Goal: Transaction & Acquisition: Subscribe to service/newsletter

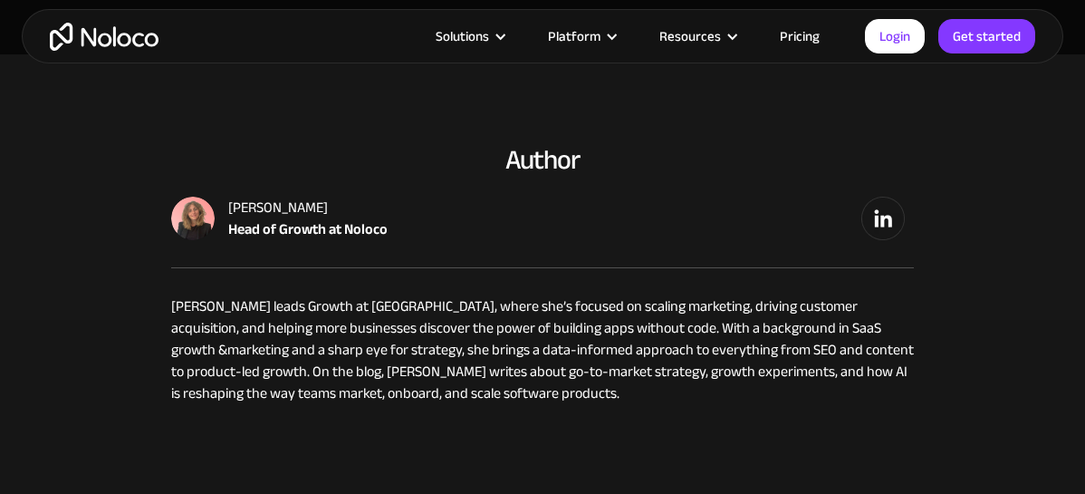
scroll to position [5989, 0]
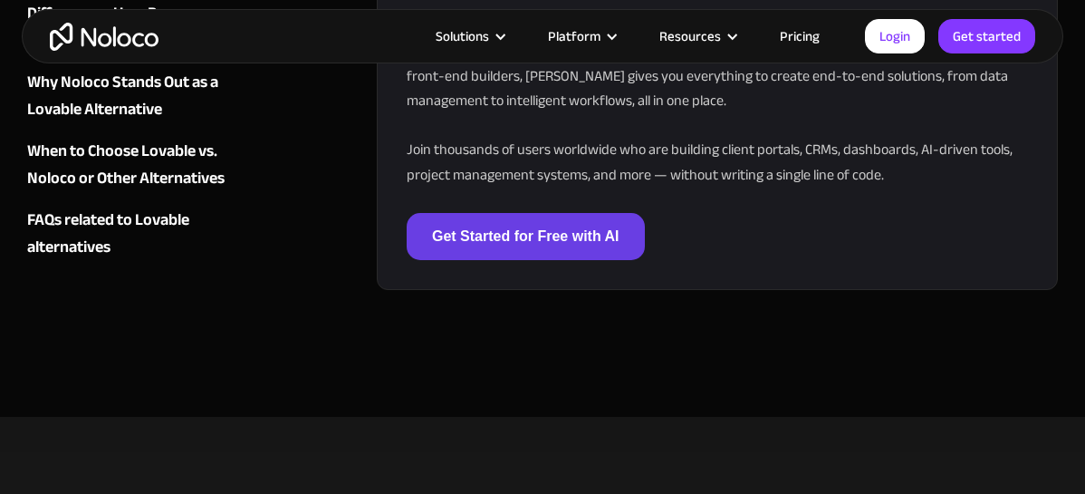
click at [538, 213] on link "Get Started for Free with AI" at bounding box center [526, 236] width 238 height 47
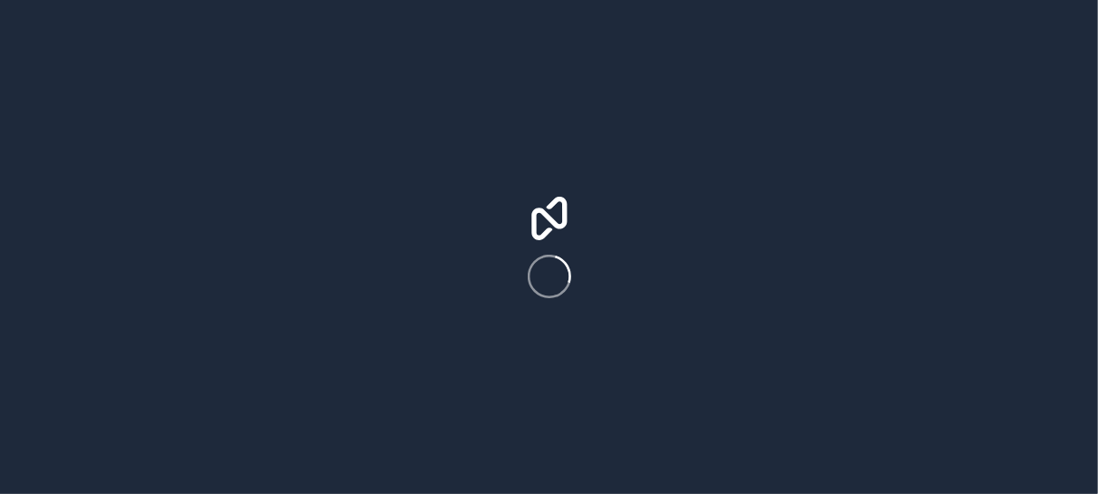
click at [491, 160] on div at bounding box center [549, 247] width 1098 height 494
